Goal: Information Seeking & Learning: Understand process/instructions

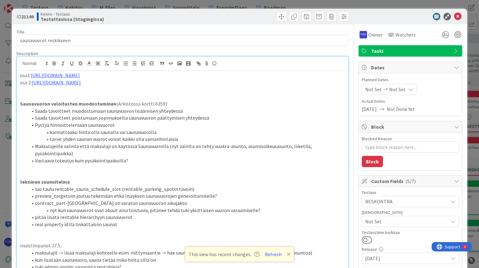
scroll to position [125, 0]
click at [455, 15] on icon at bounding box center [458, 16] width 7 height 7
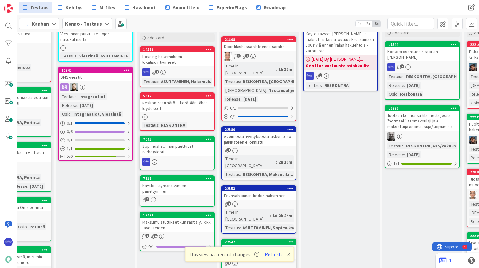
scroll to position [75, 306]
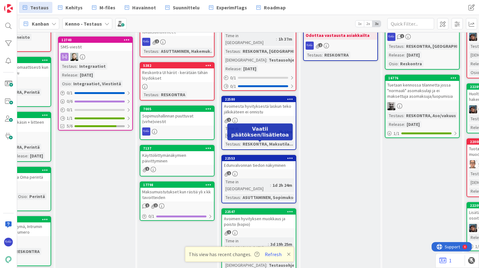
click at [251, 155] on div "22553" at bounding box center [259, 158] width 74 height 6
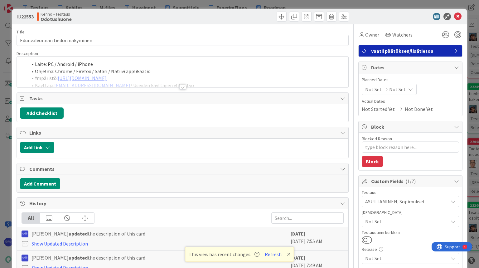
click at [181, 86] on div at bounding box center [182, 87] width 7 height 5
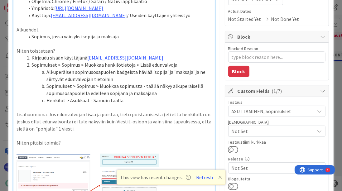
scroll to position [103, 0]
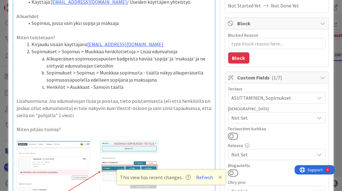
click at [82, 116] on p "Lisähuomiona: Jos edunvalvojan lisää ja poistaa, tieto poistamisesta (eli että …" at bounding box center [114, 108] width 195 height 21
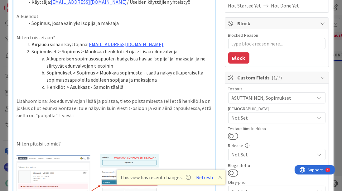
type textarea "x"
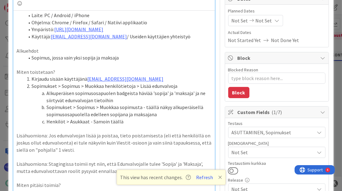
scroll to position [68, 0]
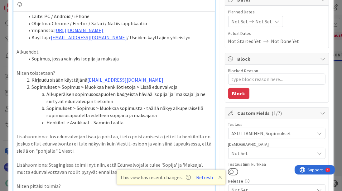
click at [33, 59] on li "Sopimus, jossa vain yksi sopija ja maksaja" at bounding box center [118, 58] width 188 height 7
drag, startPoint x: 118, startPoint y: 32, endPoint x: 32, endPoint y: 31, distance: 85.5
click at [32, 31] on li "Ympäristö: [URL][DOMAIN_NAME]" at bounding box center [118, 30] width 188 height 7
click at [137, 31] on li "Ympäristö: [URL][DOMAIN_NAME]" at bounding box center [118, 30] width 188 height 7
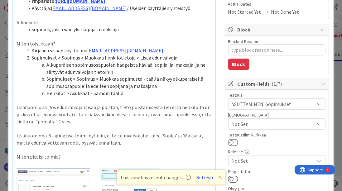
scroll to position [103, 0]
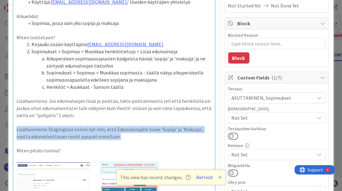
drag, startPoint x: 126, startPoint y: 136, endPoint x: 15, endPoint y: 129, distance: 111.0
click at [15, 129] on div "Laite: PC / Android / iPhone Ohjelma: Chrome / Firefox / Safari / Natiivi appli…" at bounding box center [113, 158] width 201 height 364
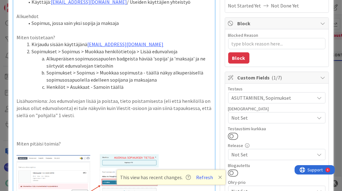
click at [126, 87] on li "Henkilöt > Asukkaat - Samoin täällä" at bounding box center [118, 87] width 188 height 7
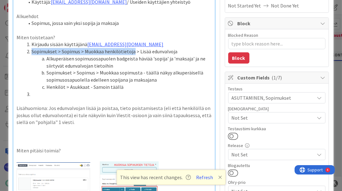
drag, startPoint x: 32, startPoint y: 51, endPoint x: 132, endPoint y: 53, distance: 99.9
click at [132, 53] on li "Sopimukset > Sopimus > Muokkaa henkilötietoja > Lisää edunvalvoja" at bounding box center [118, 51] width 188 height 7
copy li "Sopimukset > Sopimus > Muokkaa henkilötietoja"
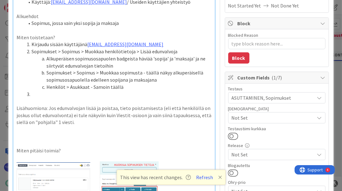
click at [45, 94] on li at bounding box center [118, 94] width 188 height 7
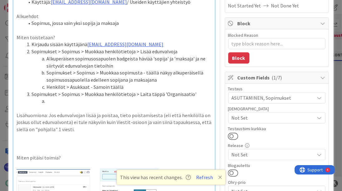
scroll to position [175, 0]
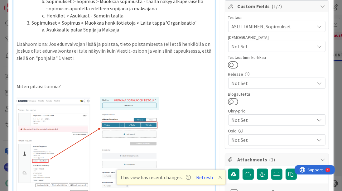
click at [84, 30] on li "Asukkaalle palaa Sopija ja Maksaja" at bounding box center [118, 29] width 188 height 7
click at [96, 29] on li "Asukkaalle palaa 'Sopija ja Maksaja" at bounding box center [118, 29] width 188 height 7
click at [104, 30] on li "Asukkaalle palaa 'Sopija' ja Maksaja" at bounding box center [118, 29] width 188 height 7
click at [122, 30] on li "Asukkaalle palaa '[GEOGRAPHIC_DATA]' ja 'Maksaja" at bounding box center [118, 29] width 188 height 7
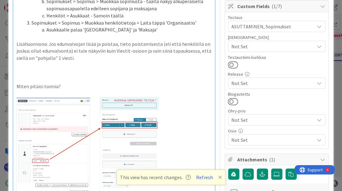
click at [82, 30] on li "Asukkaalle palaa '[GEOGRAPHIC_DATA]' ja 'Maksaja'" at bounding box center [118, 29] width 188 height 7
drag, startPoint x: 70, startPoint y: 31, endPoint x: 81, endPoint y: 32, distance: 11.0
click at [81, 32] on li "Asukkaalle palaa badget 'Sopija' ja 'Maksaja'" at bounding box center [118, 29] width 188 height 7
click at [179, 29] on li "Asukkaalle tulee taas näkyviin badget 'Sopija' ja 'Maksaja'" at bounding box center [118, 29] width 188 height 7
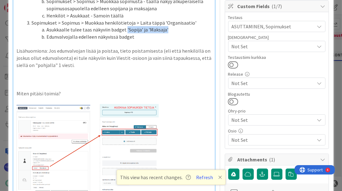
drag, startPoint x: 125, startPoint y: 29, endPoint x: 167, endPoint y: 30, distance: 41.2
click at [167, 30] on li "Asukkaalle tulee taas näkyviin badget 'Sopija' ja 'Maksaja'" at bounding box center [118, 29] width 188 height 7
copy li "'Sopija' ja 'Maksaja'"
click at [152, 36] on li "Edunvalvojalla edelleen näkyvissä badget" at bounding box center [118, 36] width 188 height 7
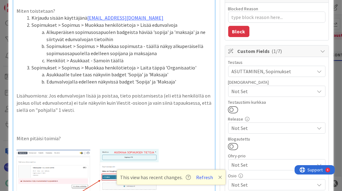
scroll to position [121, 0]
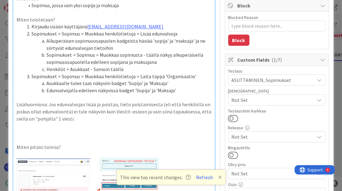
click at [47, 47] on li "Alkuperäisen sopimusosapuolen badgeista häviää 'sopija' ja 'maksaja' ja ne siir…" at bounding box center [118, 44] width 188 height 14
click at [65, 48] on li "Alkuperäisen sopimusosapuolen badgeista häviää 'sopija' ja 'maksaja' ja ne "sii…" at bounding box center [118, 44] width 188 height 14
click at [133, 49] on li "Alkuperäisen sopimusosapuolen badgeista häviää 'sopija' ja 'maksaja' ja ne "sii…" at bounding box center [118, 44] width 188 height 14
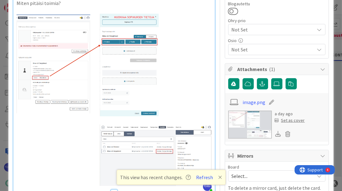
scroll to position [300, 0]
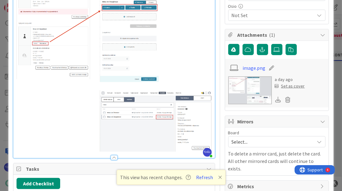
click at [114, 155] on div at bounding box center [114, 157] width 7 height 5
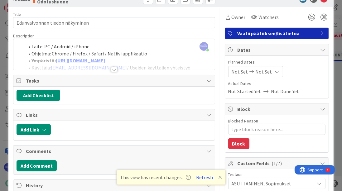
scroll to position [0, 0]
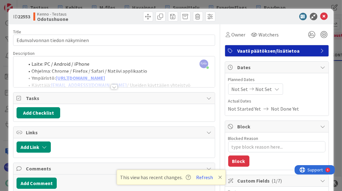
click at [113, 88] on div at bounding box center [114, 87] width 7 height 5
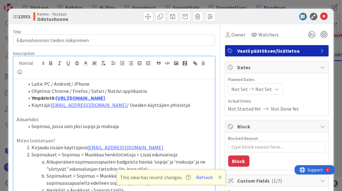
drag, startPoint x: 117, startPoint y: 98, endPoint x: 31, endPoint y: 98, distance: 86.8
click at [31, 98] on li "Ympäristö: [URL][DOMAIN_NAME]" at bounding box center [118, 98] width 188 height 7
click at [51, 61] on icon "button" at bounding box center [51, 64] width 6 height 6
click at [119, 98] on li "Ympäristö: [URL][DOMAIN_NAME]" at bounding box center [118, 98] width 188 height 7
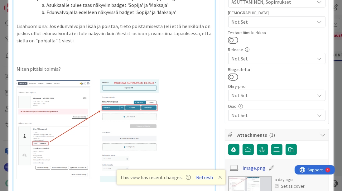
scroll to position [178, 0]
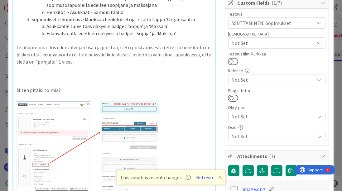
click at [73, 88] on p "Miten pitäisi toimia?" at bounding box center [114, 90] width 195 height 7
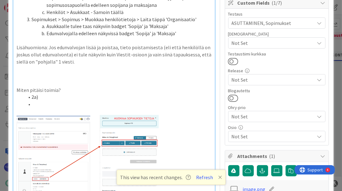
scroll to position [143, 0]
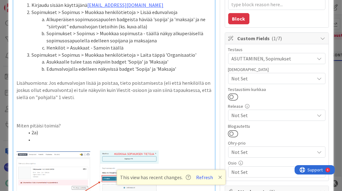
click at [198, 20] on li "Alkuperäisen sopimusosapuolen badgeista häviää 'sopija' ja 'maksaja' ja ne "sii…" at bounding box center [118, 23] width 188 height 14
drag, startPoint x: 134, startPoint y: 68, endPoint x: 176, endPoint y: 69, distance: 41.8
click at [176, 69] on li "Edunvalvojalla edelleen näkyvissä badget 'Sopija' ja 'Maksaja'" at bounding box center [118, 69] width 188 height 7
copy li "'Sopija' ja 'Maksaja'"
click at [112, 25] on li "Edunvalvojalla näkyy myös nyt (ks. kuva alla)" at bounding box center [118, 26] width 188 height 7
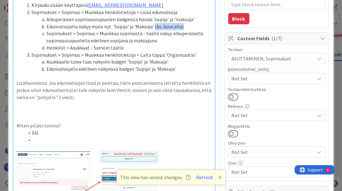
drag, startPoint x: 185, startPoint y: 26, endPoint x: 155, endPoint y: 26, distance: 30.6
click at [155, 26] on li "Edunvalvojalla näkyy myös nyt 'Sopija' ja 'Maksaja' (ks. kuva alla)" at bounding box center [118, 26] width 188 height 7
copy li "(ks. kuva alla)"
click at [199, 19] on li "Alkuperäisen sopimusosapuolen badgeista häviää 'sopija' ja 'maksaja'" at bounding box center [118, 19] width 188 height 7
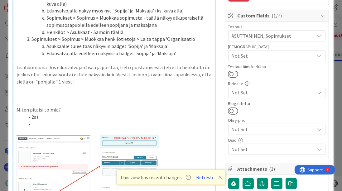
scroll to position [178, 0]
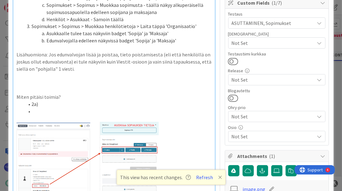
click at [38, 109] on li at bounding box center [118, 111] width 188 height 7
click at [61, 103] on li "2a)" at bounding box center [118, 104] width 188 height 7
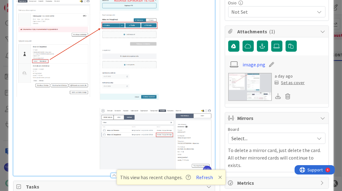
scroll to position [375, 0]
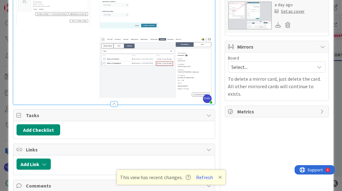
click at [112, 102] on div at bounding box center [114, 104] width 7 height 5
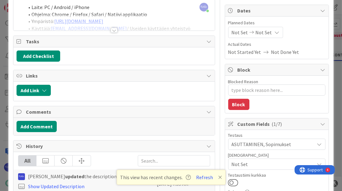
scroll to position [0, 0]
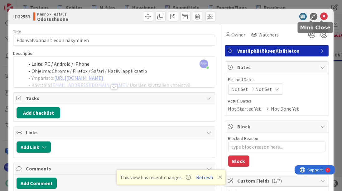
click at [321, 16] on icon at bounding box center [324, 16] width 7 height 7
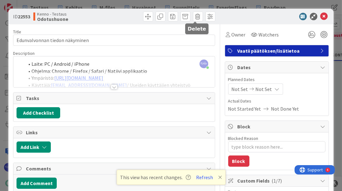
type textarea "x"
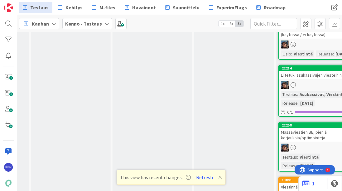
scroll to position [2768, 546]
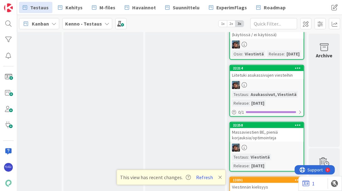
drag, startPoint x: 99, startPoint y: 189, endPoint x: 6, endPoint y: 6, distance: 205.8
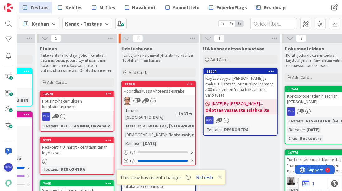
scroll to position [0, 406]
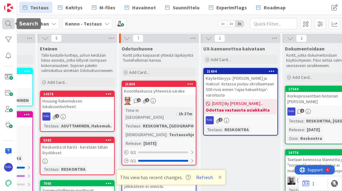
click at [9, 24] on div at bounding box center [8, 23] width 12 height 11
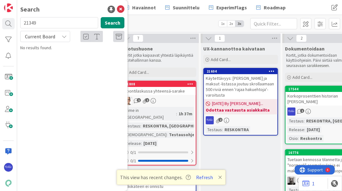
type input "21349"
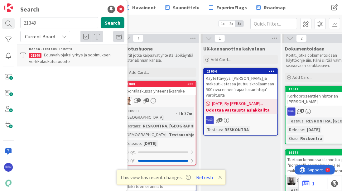
click at [84, 52] on p "Edunvalvojaksi yritys ja sopimuksen verkkolaskutusosoite" at bounding box center [77, 58] width 96 height 13
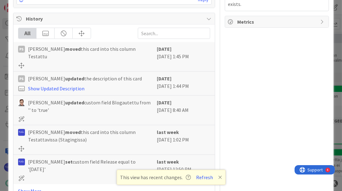
scroll to position [481, 0]
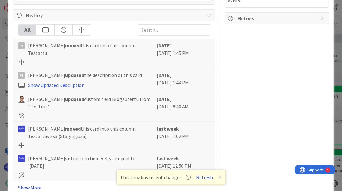
click at [35, 184] on link "Show More..." at bounding box center [114, 187] width 192 height 7
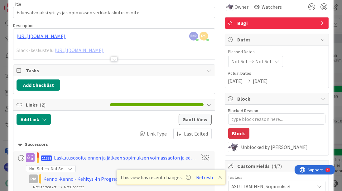
scroll to position [0, 0]
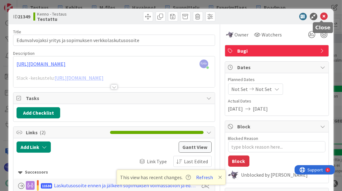
click at [323, 16] on icon at bounding box center [324, 16] width 7 height 7
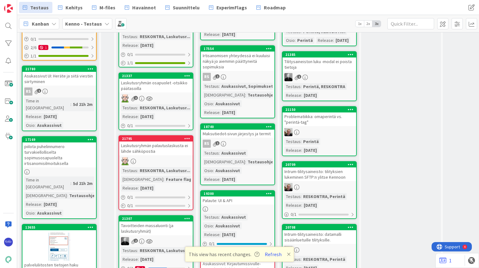
scroll to position [225, 0]
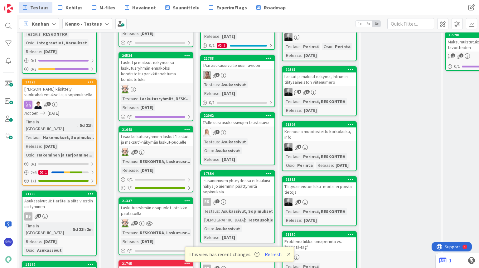
click at [70, 85] on div "[PERSON_NAME] käsittely vuokrahakemuksella ja sopimuksella" at bounding box center [59, 92] width 74 height 14
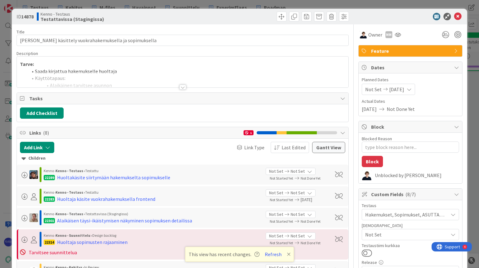
click at [181, 88] on div at bounding box center [182, 87] width 7 height 5
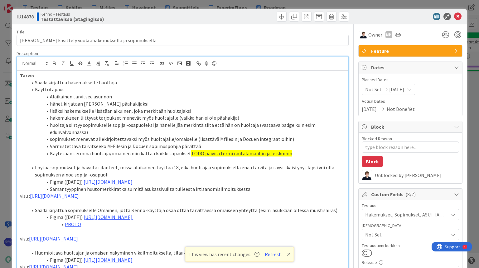
click at [455, 17] on icon at bounding box center [458, 16] width 7 height 7
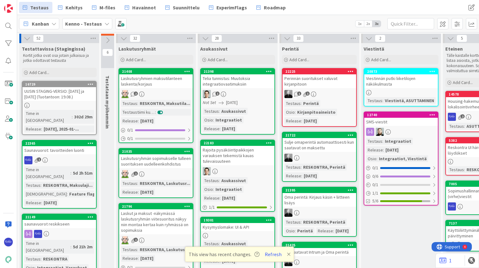
click at [157, 87] on div "Laskutusryhmien maksutilanteen laskenta/korjaus" at bounding box center [156, 81] width 74 height 14
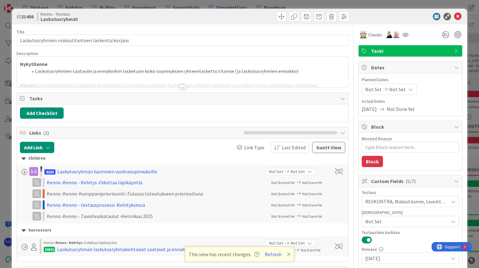
click at [179, 88] on div at bounding box center [182, 87] width 7 height 5
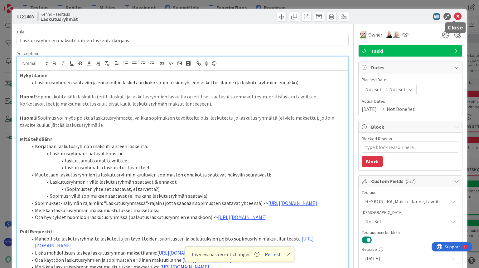
click at [455, 16] on icon at bounding box center [458, 16] width 7 height 7
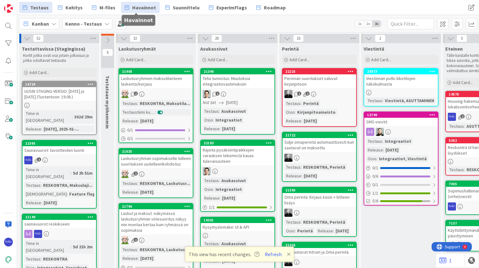
click at [141, 6] on span "Havainnot" at bounding box center [144, 7] width 24 height 7
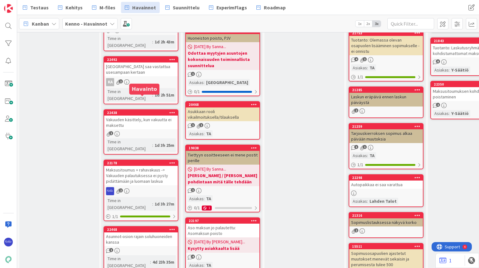
scroll to position [499, 0]
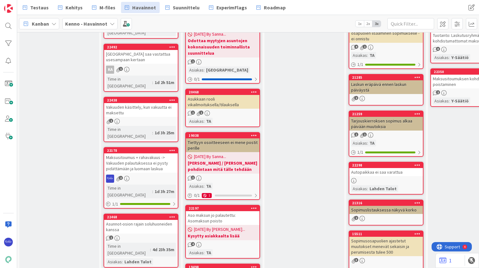
click at [172, 148] on icon at bounding box center [173, 150] width 6 height 4
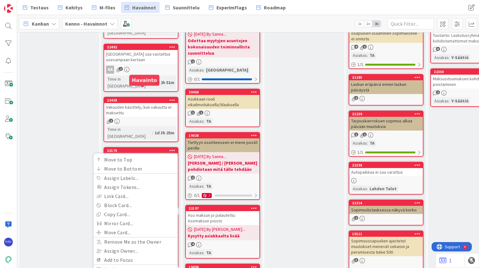
click at [148, 148] on div "22178" at bounding box center [142, 150] width 71 height 4
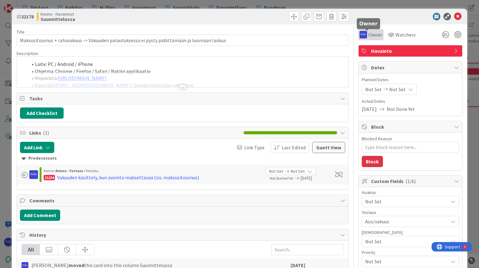
click at [370, 33] on span "Owner" at bounding box center [376, 34] width 14 height 7
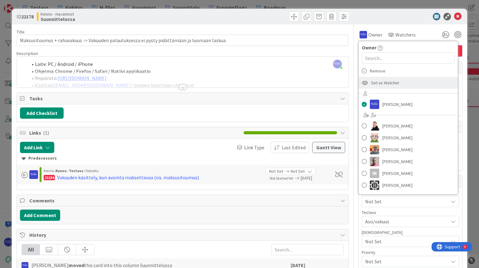
click at [394, 84] on div "Set as Watcher" at bounding box center [408, 83] width 99 height 12
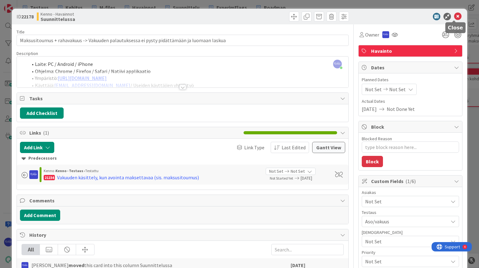
click at [455, 17] on icon at bounding box center [458, 16] width 7 height 7
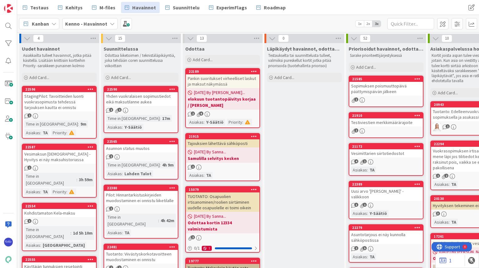
scroll to position [75, 0]
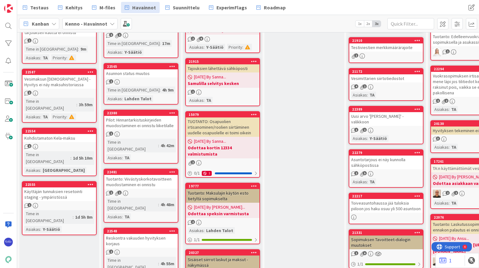
click at [56, 85] on div "Vesimaksun [DEMOGRAPHIC_DATA] - Hyvitys ei näy maksuhistoriassa" at bounding box center [59, 82] width 74 height 14
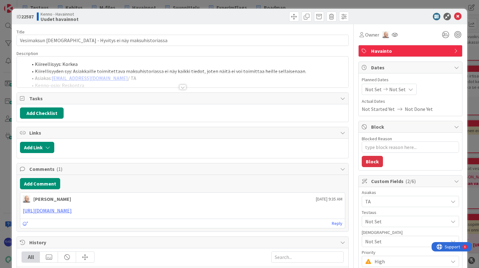
click at [181, 87] on div at bounding box center [182, 87] width 7 height 5
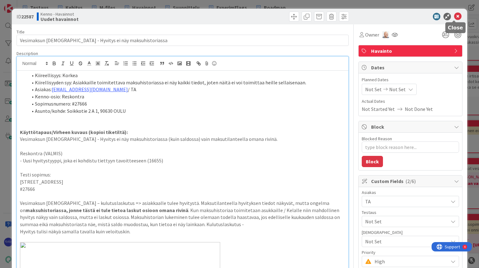
click at [457, 15] on icon at bounding box center [458, 16] width 7 height 7
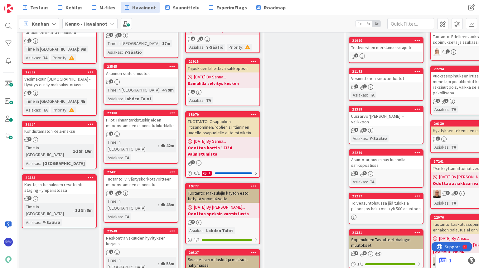
click at [53, 81] on div "Vesimaksun [DEMOGRAPHIC_DATA] - Hyvitys ei näy maksuhistoriassa" at bounding box center [59, 82] width 74 height 14
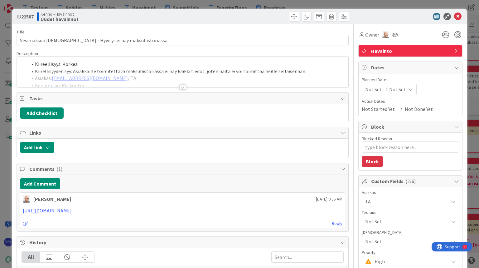
click at [182, 86] on div at bounding box center [182, 87] width 7 height 5
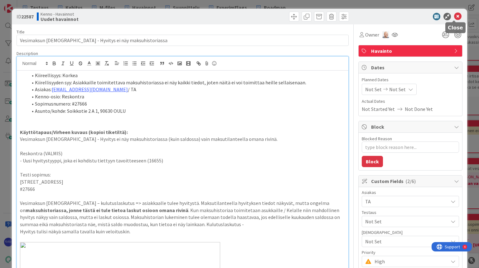
click at [455, 17] on icon at bounding box center [458, 16] width 7 height 7
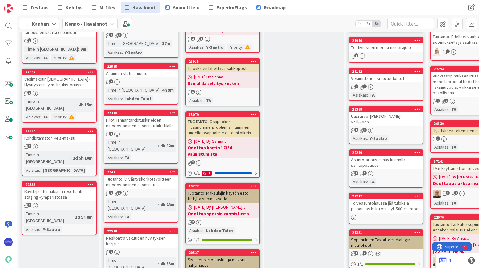
click at [59, 81] on div "Vesimaksun [DEMOGRAPHIC_DATA] - Hyvitys ei näy maksuhistoriassa" at bounding box center [59, 82] width 74 height 14
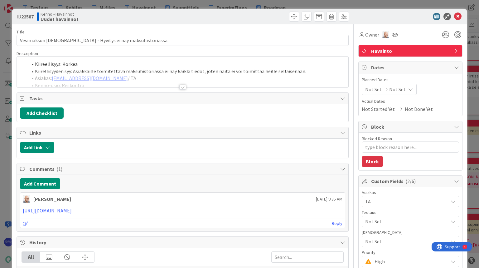
click at [182, 85] on div at bounding box center [182, 87] width 7 height 5
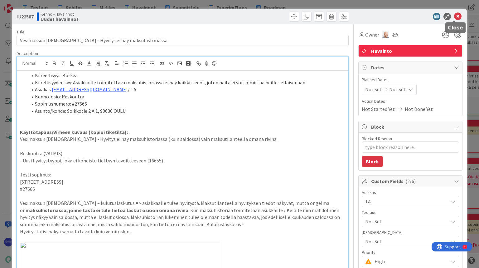
click at [455, 16] on icon at bounding box center [458, 16] width 7 height 7
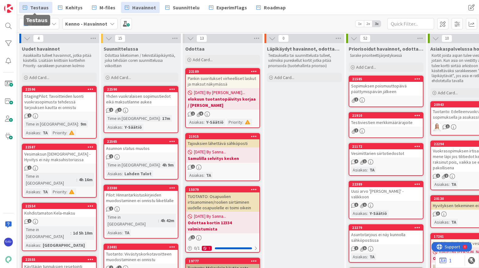
click at [40, 8] on span "Testaus" at bounding box center [39, 7] width 18 height 7
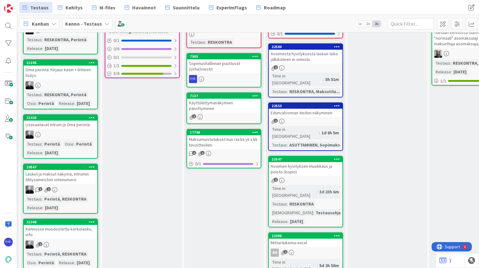
scroll to position [175, 259]
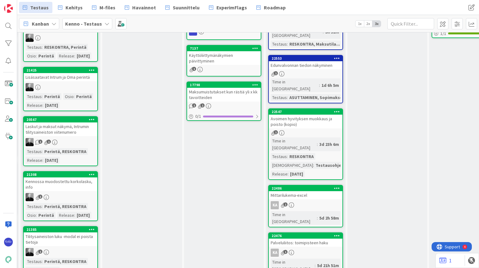
click at [310, 130] on div "1" at bounding box center [306, 132] width 74 height 5
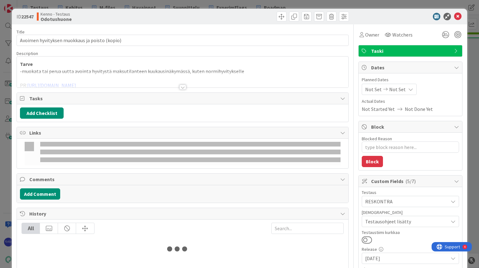
type textarea "x"
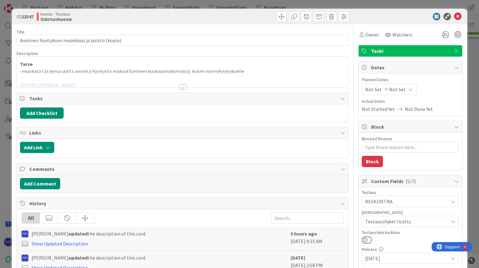
click at [180, 86] on div at bounding box center [182, 87] width 7 height 5
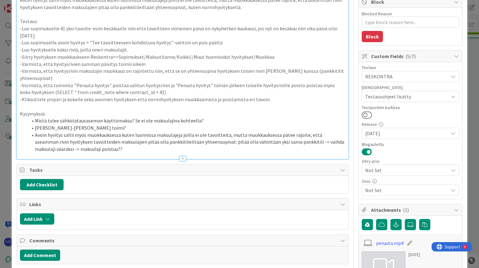
scroll to position [116, 0]
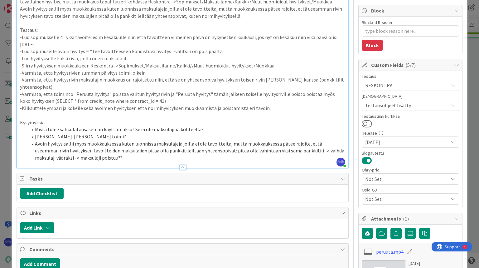
click at [109, 159] on li "Avoin hyvitys sallii myös muokkauksessa kuten luonnissa maksulajeja joilla ei o…" at bounding box center [186, 150] width 318 height 21
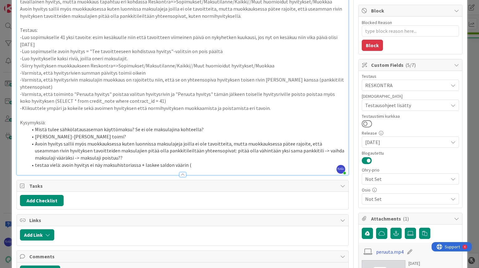
click at [138, 165] on li "testaa vielä: avoin hyvitys ei näy maksuhistoriassa + laskee saldon väärin (" at bounding box center [186, 164] width 318 height 7
click at [237, 161] on li "testaa vielä: avoin hyvitys ei näy maksuhistoriassa miinusmerkkisenä + laskee s…" at bounding box center [186, 164] width 318 height 7
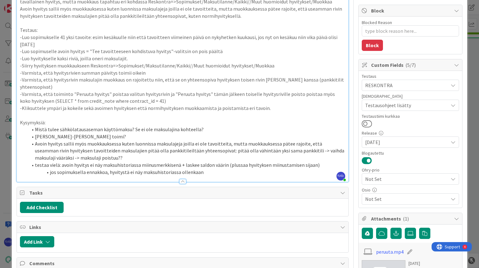
click at [237, 161] on li "testaa vielä: avoin hyvitys ei näy maksuhistoriassa miinusmerkkisenä + laskee s…" at bounding box center [186, 164] width 318 height 7
type textarea "x"
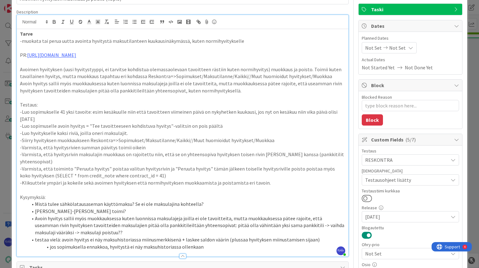
scroll to position [0, 0]
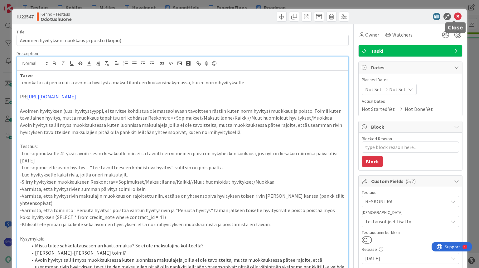
click at [455, 16] on icon at bounding box center [458, 16] width 7 height 7
